Goal: Information Seeking & Learning: Check status

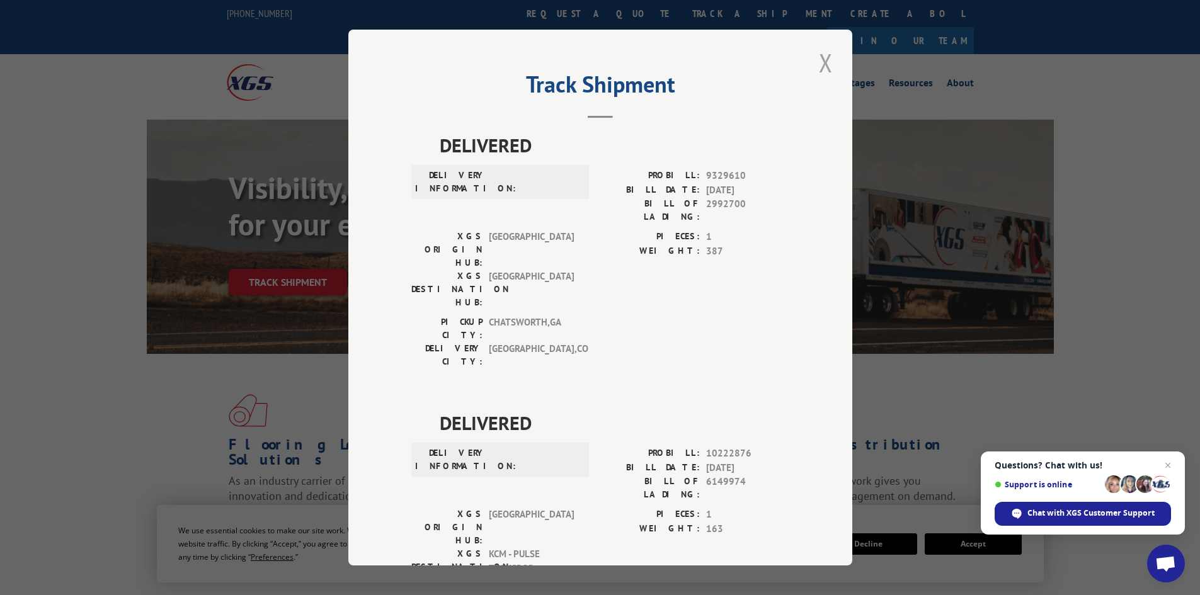
click at [823, 55] on button "Close modal" at bounding box center [825, 62] width 21 height 35
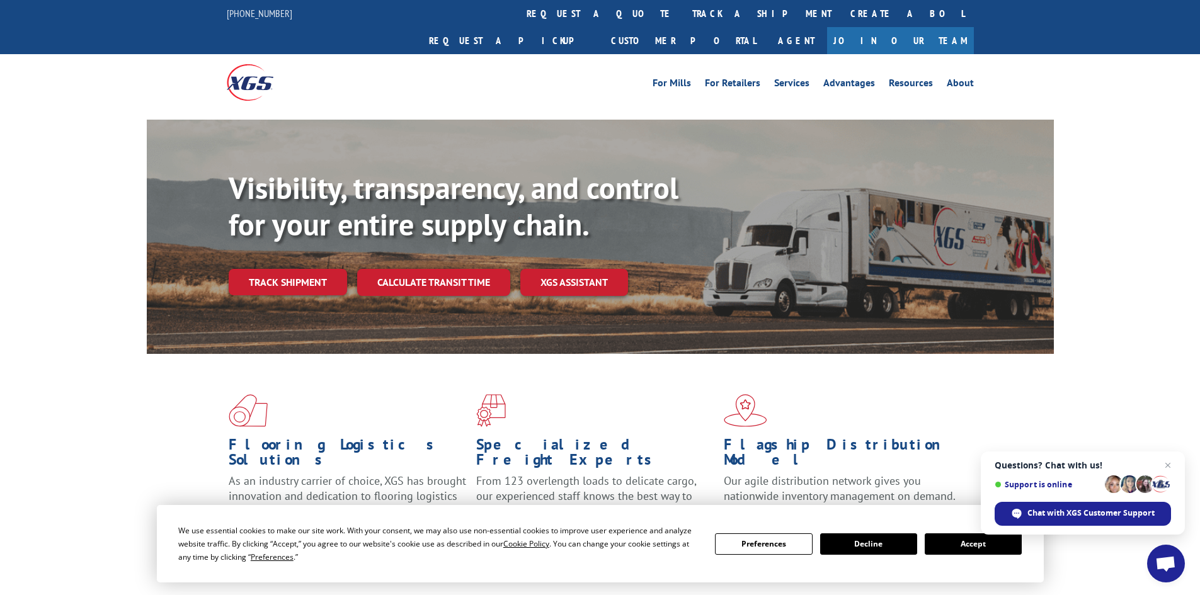
drag, startPoint x: 300, startPoint y: 248, endPoint x: 820, endPoint y: 345, distance: 529.2
click at [299, 269] on link "Track shipment" at bounding box center [288, 282] width 118 height 26
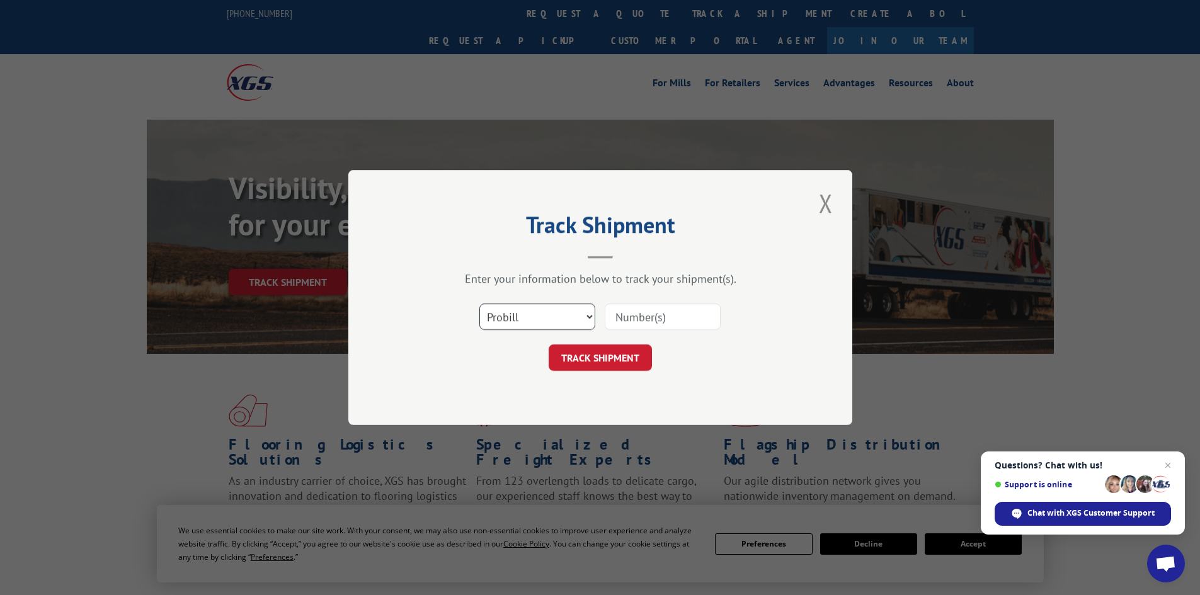
click at [539, 310] on select "Select category... Probill BOL PO" at bounding box center [537, 317] width 116 height 26
select select "po"
click at [479, 304] on select "Select category... Probill BOL PO" at bounding box center [537, 317] width 116 height 26
click at [652, 313] on input at bounding box center [663, 317] width 116 height 26
paste input "19544881"
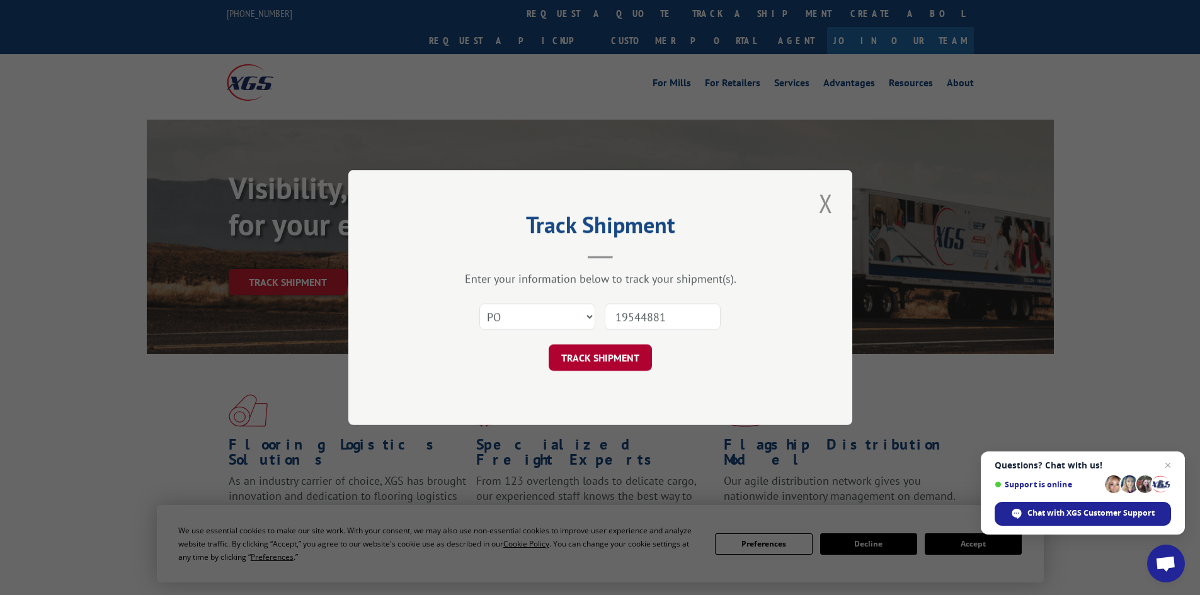
type input "19544881"
click at [622, 362] on button "TRACK SHIPMENT" at bounding box center [600, 358] width 103 height 26
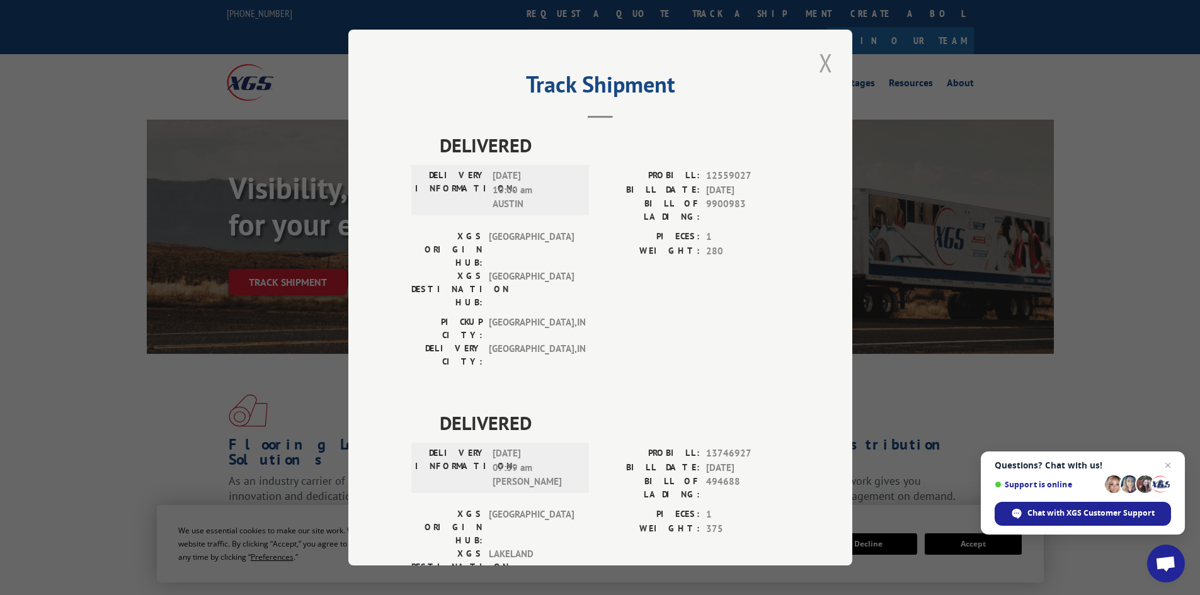
click at [817, 59] on button "Close modal" at bounding box center [825, 62] width 21 height 35
